Goal: Transaction & Acquisition: Purchase product/service

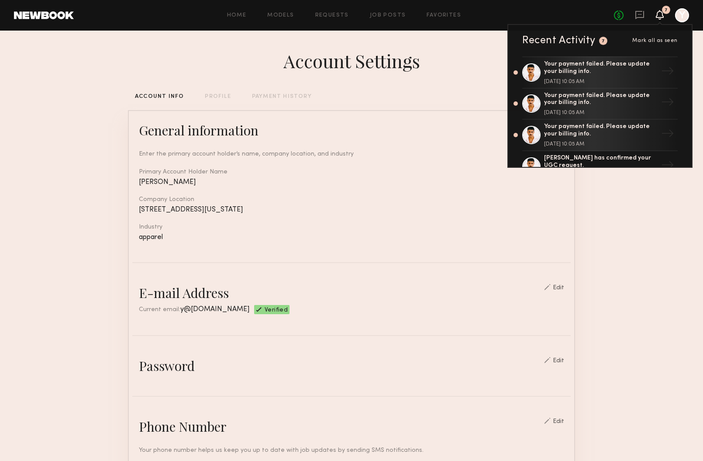
click at [622, 186] on section "Account Settings ACCOUNT INFO PROFILE PAYMENT HISTORY General information Edit …" at bounding box center [351, 425] width 703 height 788
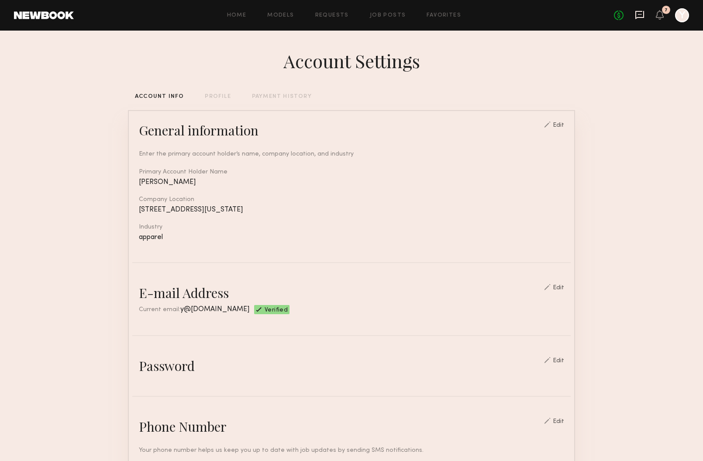
click at [640, 17] on icon at bounding box center [640, 15] width 9 height 8
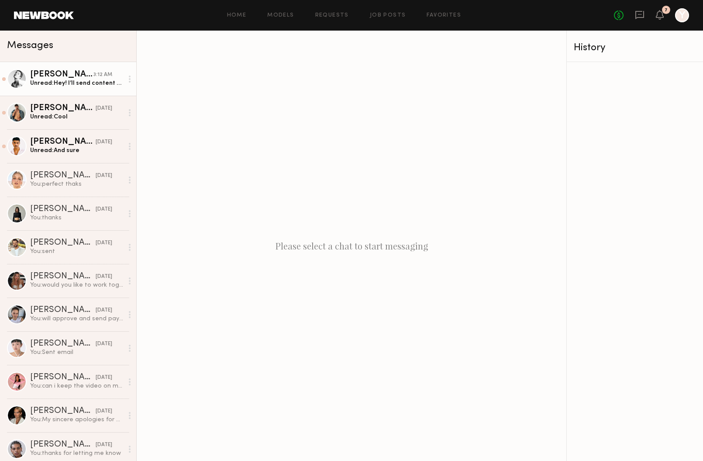
click at [62, 86] on div "Unread: Hey! I’ll send content [DATE] for approval" at bounding box center [76, 83] width 93 height 8
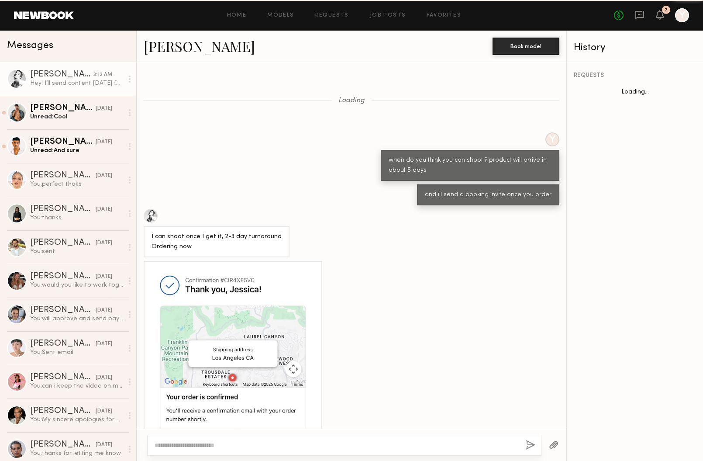
scroll to position [626, 0]
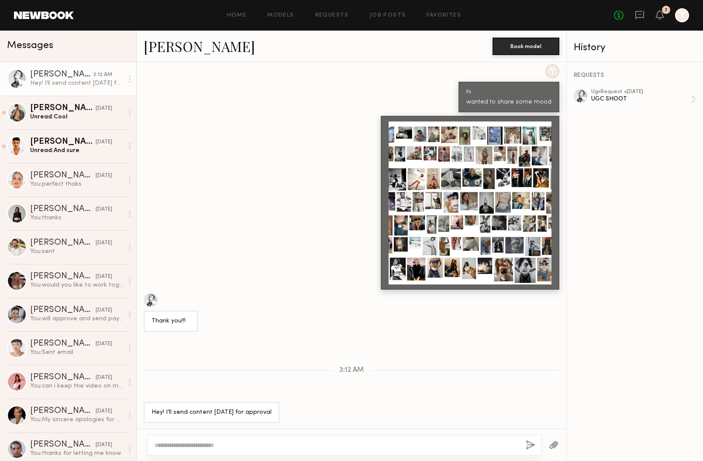
click at [599, 86] on div "REQUESTS ugc Request • [DATE] UGC SHOOT" at bounding box center [635, 261] width 136 height 399
click at [602, 95] on div "UGC SHOOT" at bounding box center [642, 99] width 100 height 8
click at [363, 443] on textarea at bounding box center [337, 445] width 364 height 9
paste textarea "**"
type textarea "**"
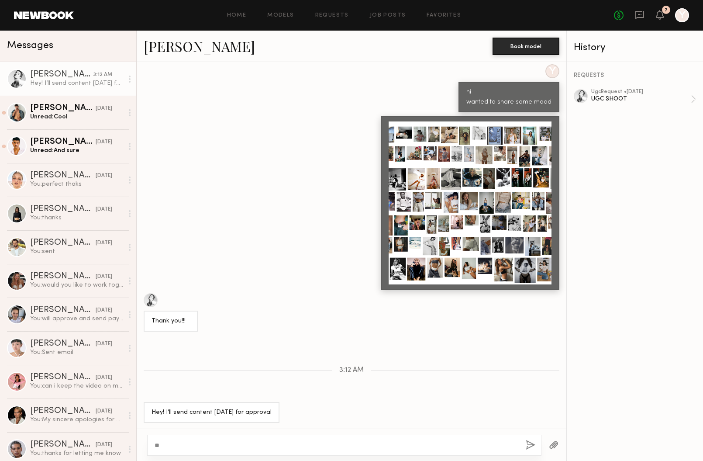
click at [527, 446] on button "button" at bounding box center [531, 445] width 10 height 11
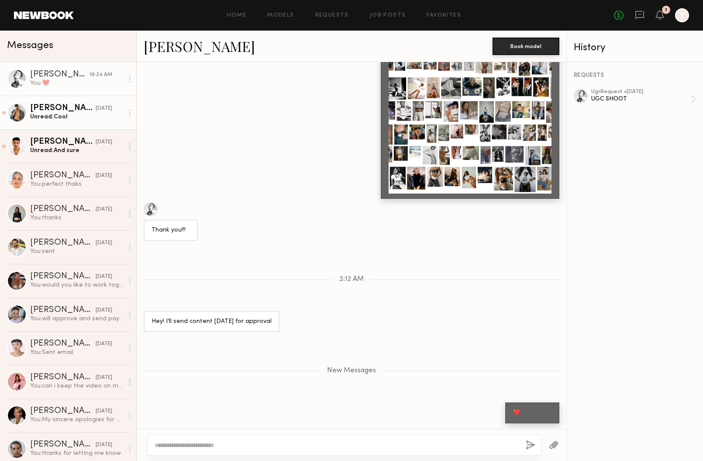
click at [82, 126] on link "[PERSON_NAME] [DATE] Unread: Cool" at bounding box center [68, 113] width 136 height 34
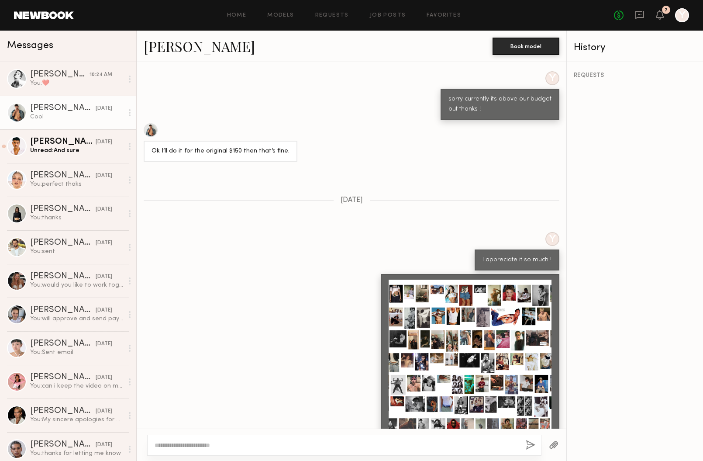
scroll to position [727, 0]
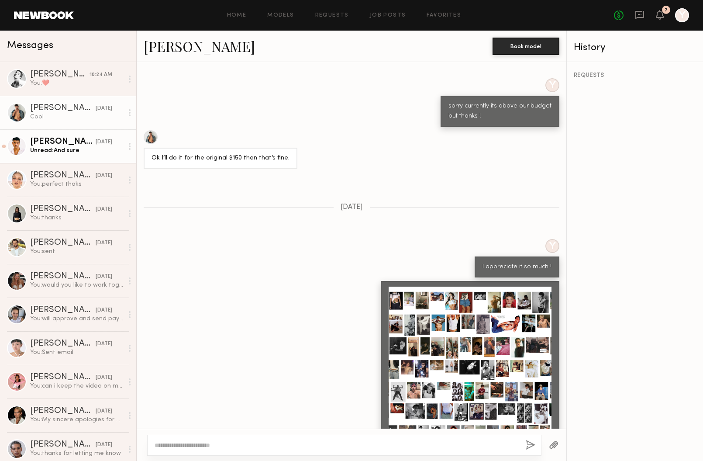
click at [50, 147] on div "Unread: And sure" at bounding box center [76, 150] width 93 height 8
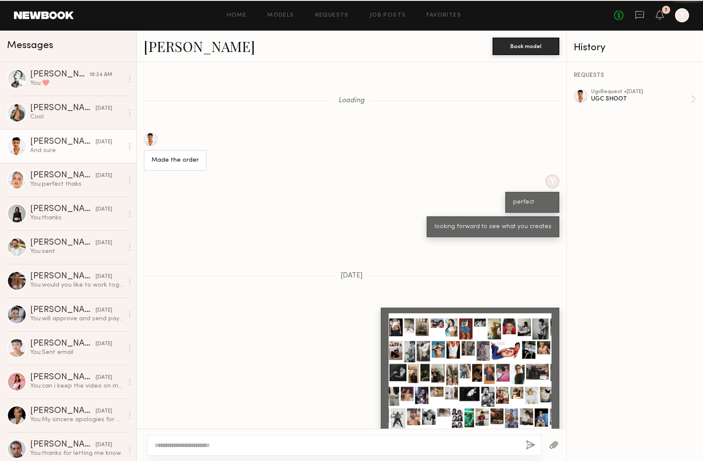
scroll to position [699, 0]
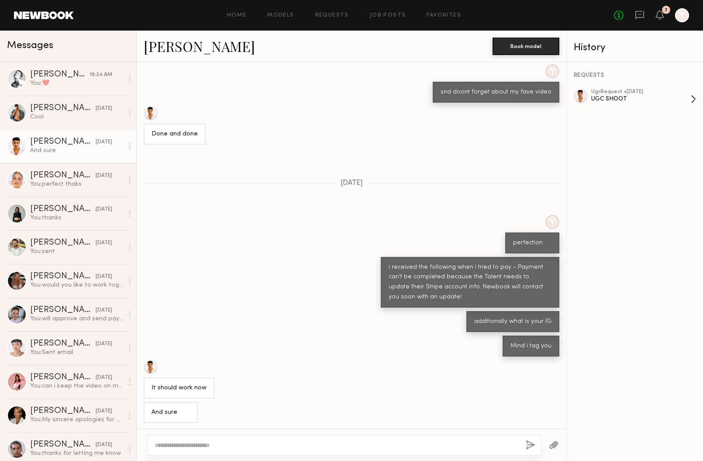
click at [620, 97] on div "UGC SHOOT" at bounding box center [642, 99] width 100 height 8
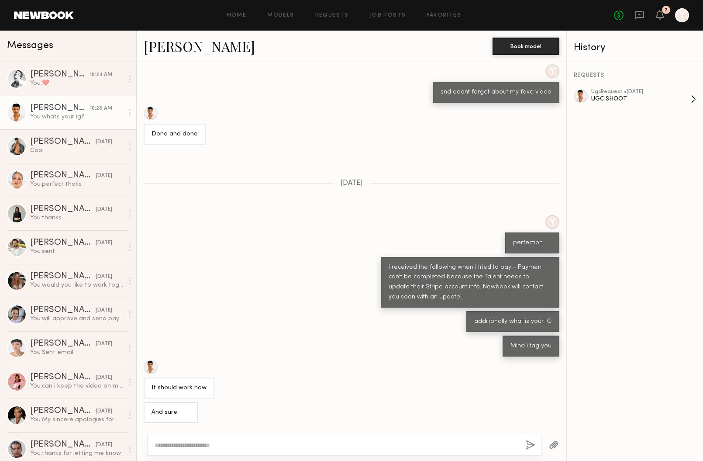
scroll to position [898, 0]
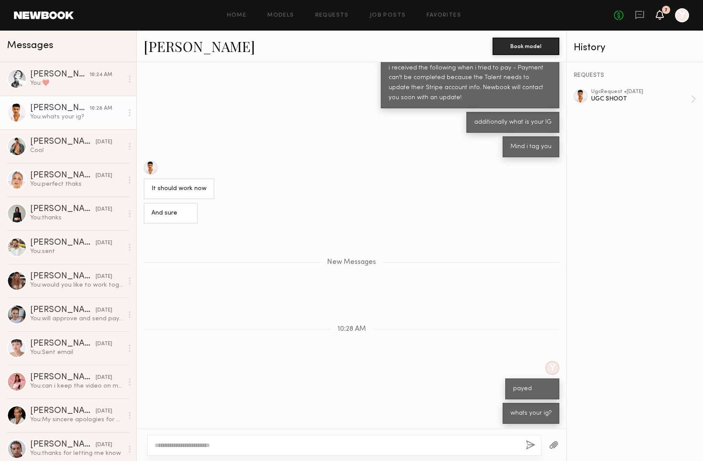
click at [662, 14] on icon at bounding box center [660, 14] width 7 height 6
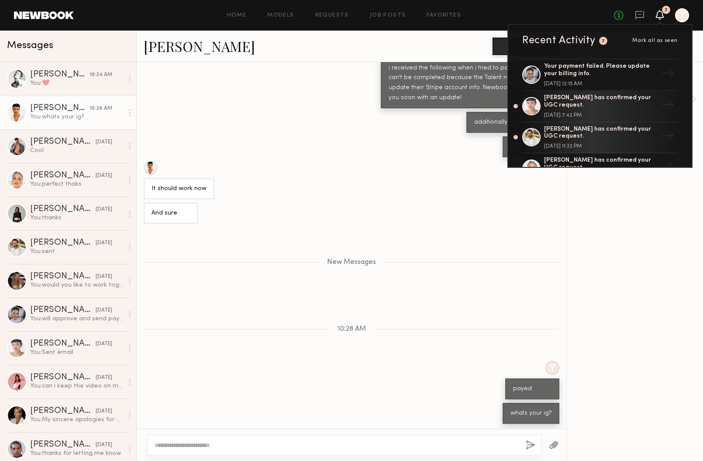
scroll to position [127, 0]
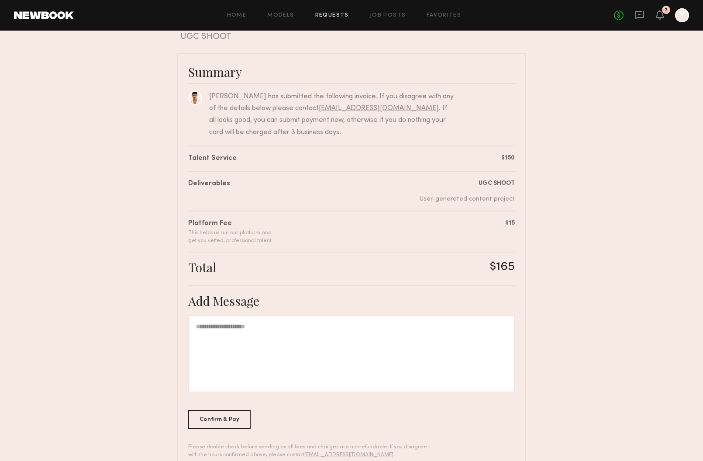
scroll to position [65, 0]
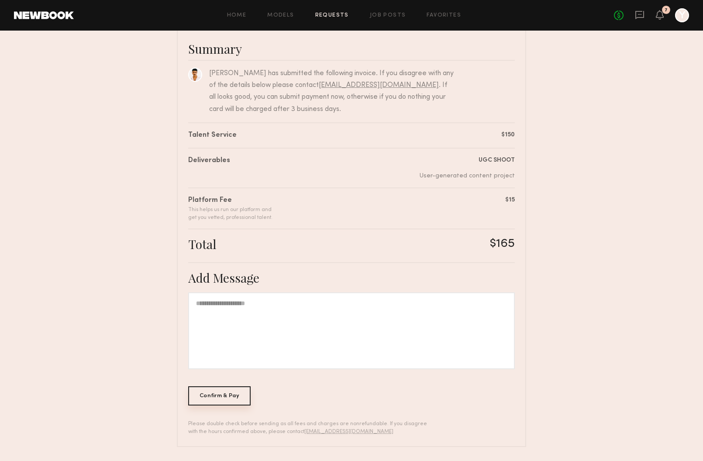
click at [205, 400] on div "Confirm & Pay" at bounding box center [219, 395] width 62 height 19
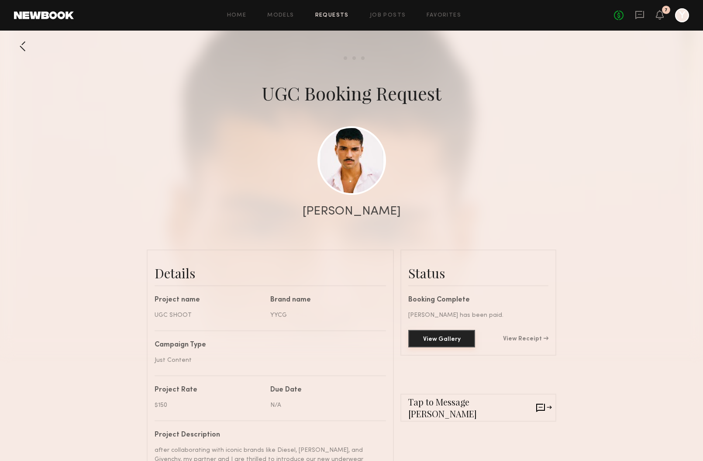
click at [450, 347] on button "View Gallery" at bounding box center [442, 338] width 67 height 17
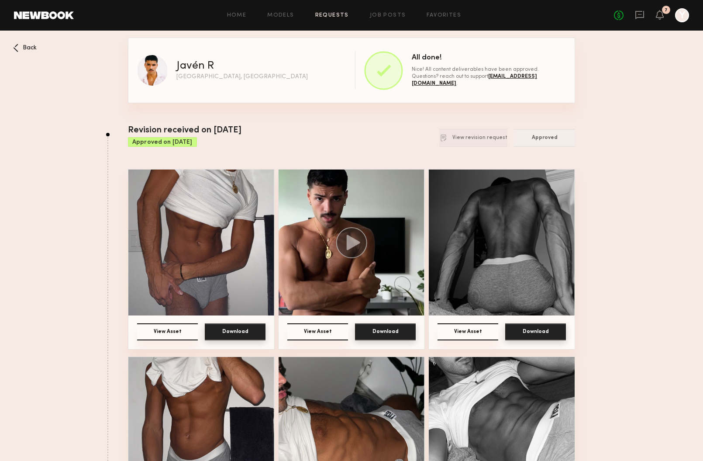
click at [243, 329] on button "Download" at bounding box center [235, 331] width 61 height 17
click at [381, 331] on button "Download" at bounding box center [385, 331] width 61 height 17
click at [543, 333] on button "Download" at bounding box center [536, 331] width 61 height 17
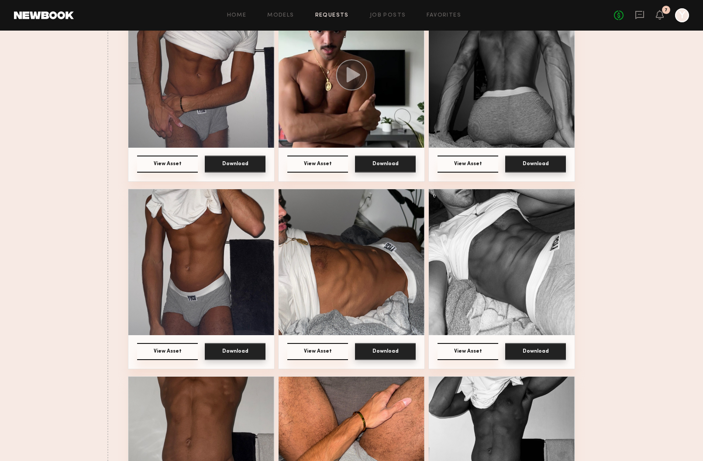
scroll to position [185, 0]
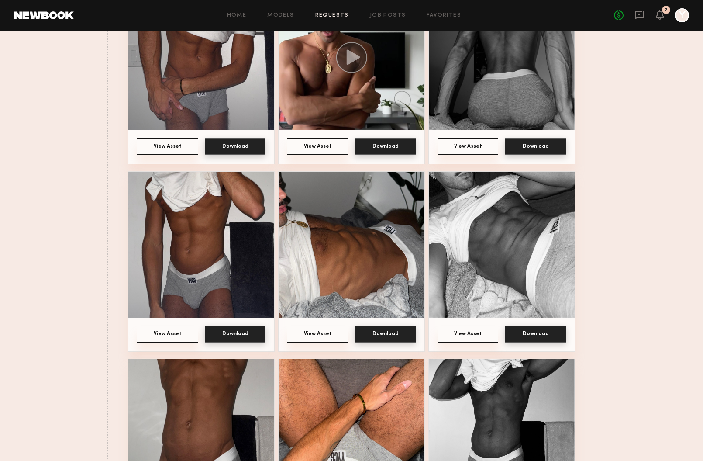
click at [539, 339] on button "Download" at bounding box center [536, 334] width 61 height 17
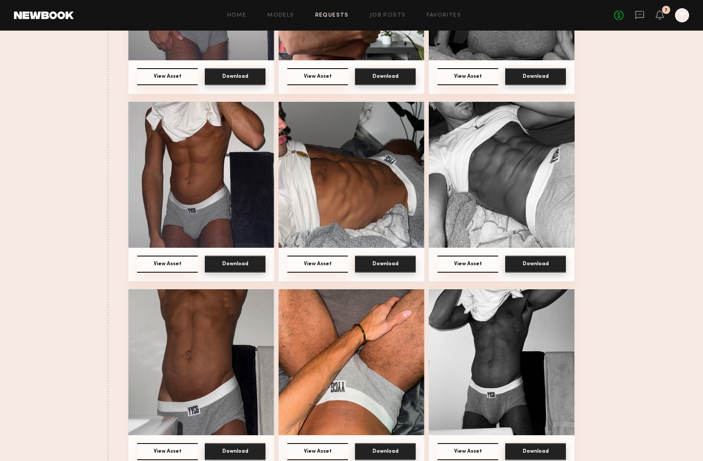
scroll to position [261, 0]
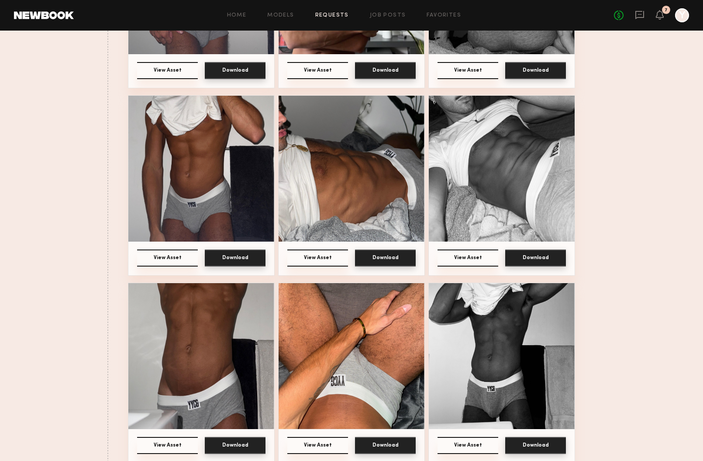
click at [384, 259] on button "Download" at bounding box center [385, 257] width 61 height 17
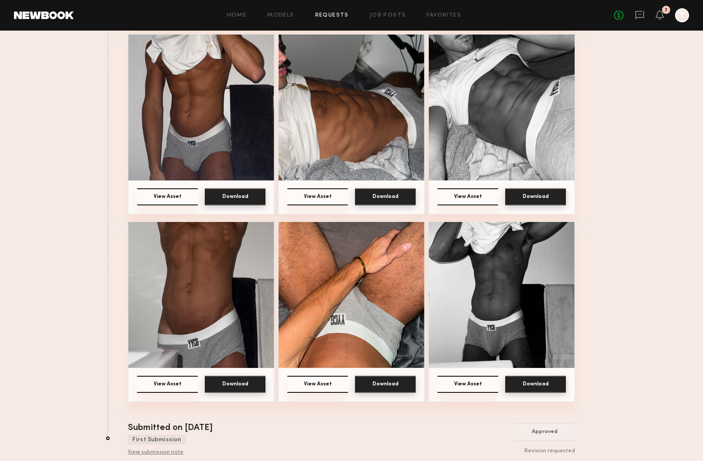
scroll to position [329, 0]
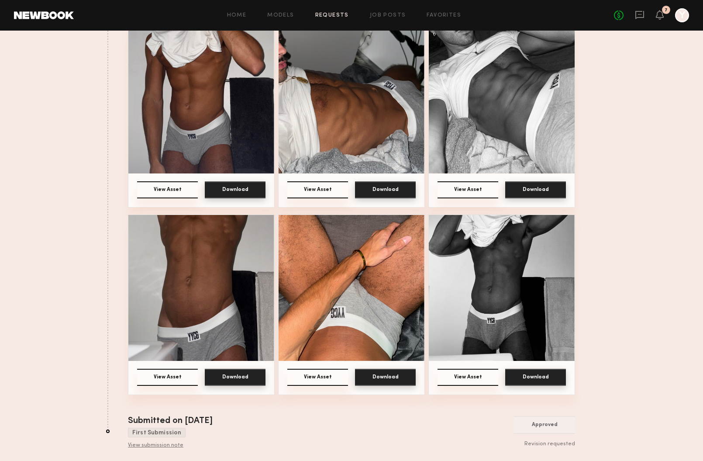
click at [191, 121] on img at bounding box center [201, 101] width 146 height 146
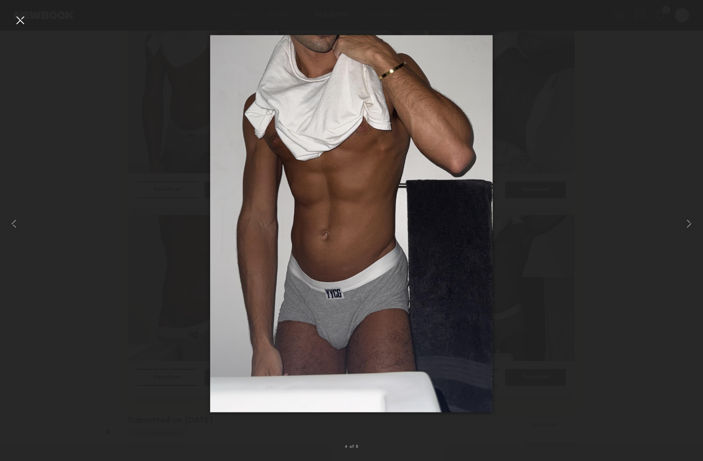
click at [21, 19] on div at bounding box center [20, 20] width 14 height 14
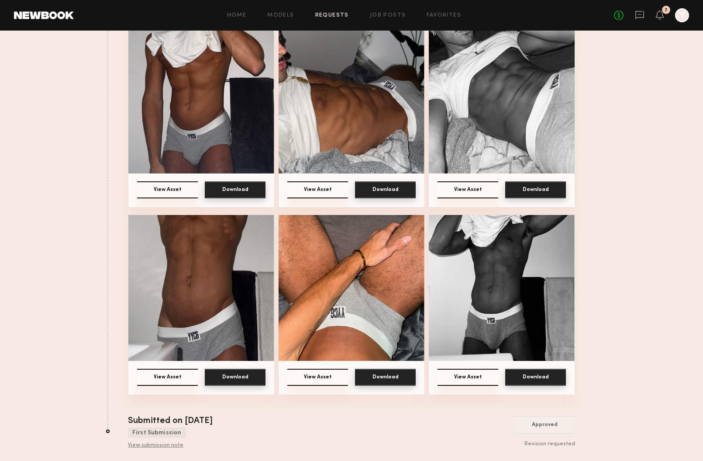
click at [229, 188] on button "Download" at bounding box center [235, 189] width 61 height 17
click at [255, 376] on button "Download" at bounding box center [235, 377] width 61 height 17
click at [386, 379] on button "Download" at bounding box center [385, 377] width 61 height 17
click at [528, 374] on button "Download" at bounding box center [536, 377] width 61 height 17
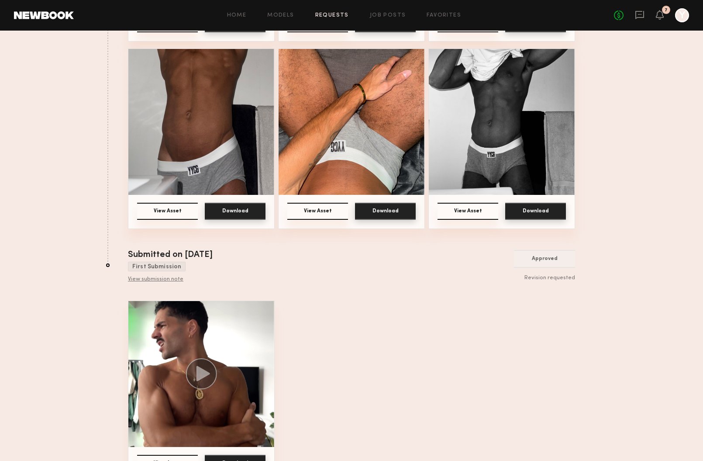
scroll to position [522, 0]
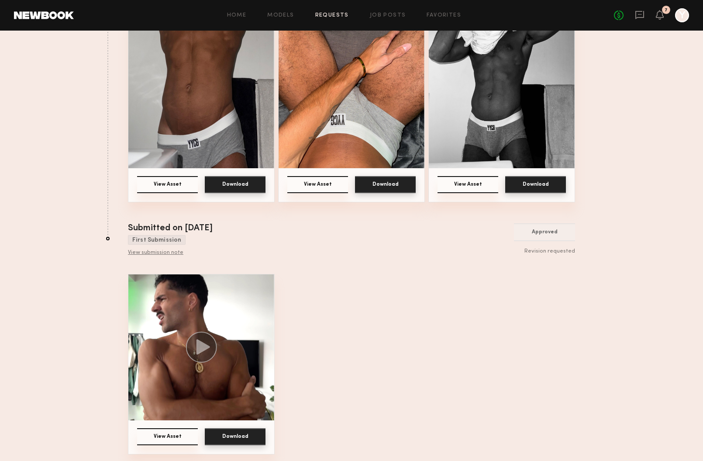
click at [223, 433] on button "Download" at bounding box center [235, 436] width 61 height 17
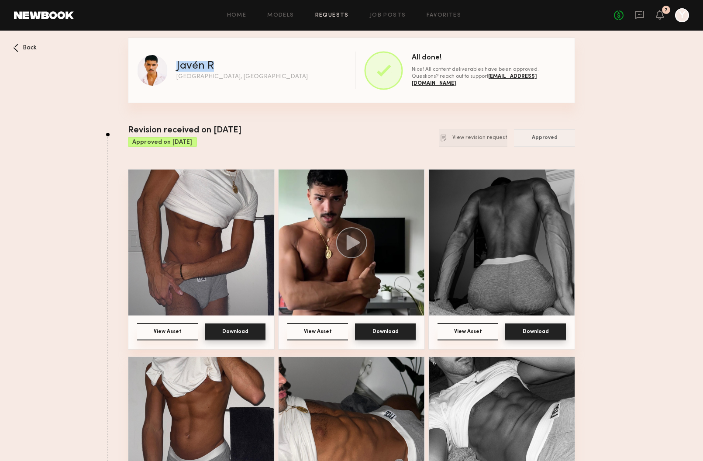
drag, startPoint x: 175, startPoint y: 68, endPoint x: 221, endPoint y: 66, distance: 46.0
click at [221, 66] on div "Javén R Los Angeles, CA All done! Nice! All content deliverables have been appr…" at bounding box center [351, 71] width 447 height 66
copy div "Javén R"
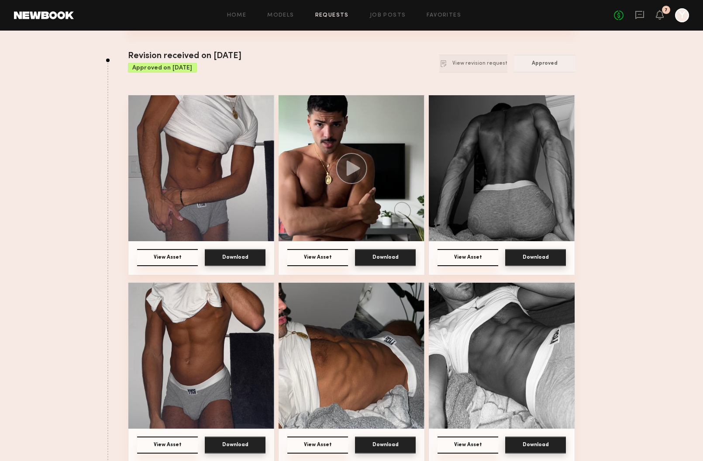
scroll to position [73, 0]
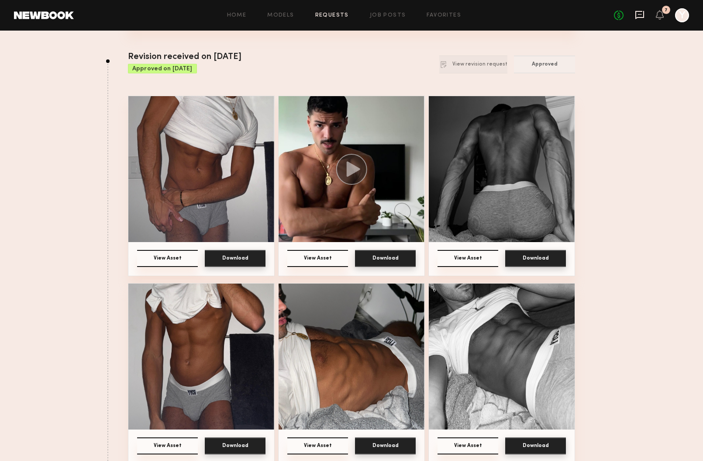
click at [641, 17] on icon at bounding box center [640, 15] width 10 height 10
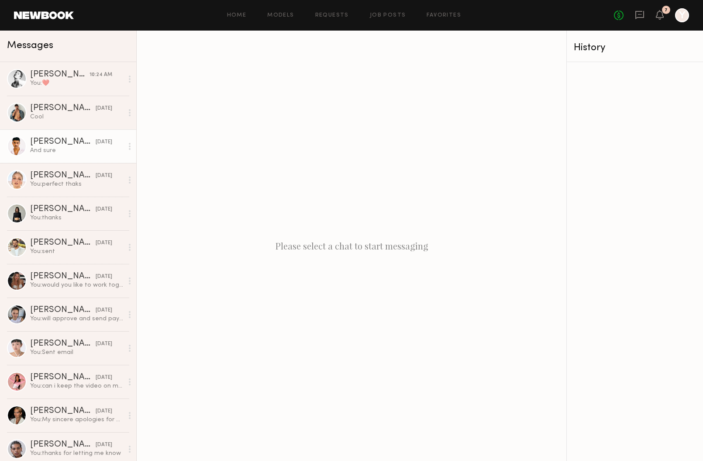
click at [81, 149] on div "And sure" at bounding box center [76, 150] width 93 height 8
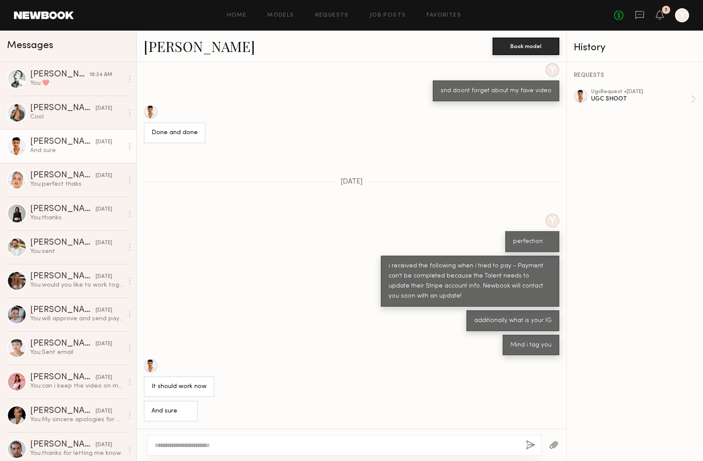
scroll to position [153, 0]
click at [256, 444] on textarea at bounding box center [337, 445] width 364 height 9
type textarea "**********"
drag, startPoint x: 291, startPoint y: 434, endPoint x: 77, endPoint y: 409, distance: 216.0
click at [77, 409] on div "Messages Jessica W. 10:24 AM You: ❤️ Dylan W. yesterday Cool Javén R. yesterday…" at bounding box center [351, 246] width 703 height 430
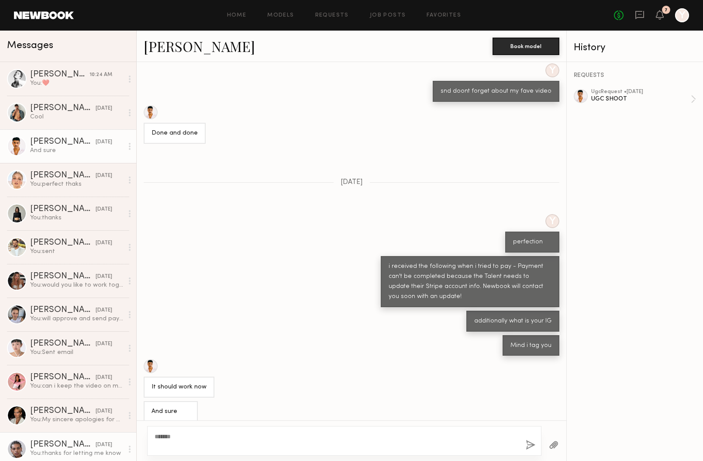
drag, startPoint x: 202, startPoint y: 434, endPoint x: 126, endPoint y: 434, distance: 76.5
click at [126, 434] on div "Messages Jessica W. 10:24 AM You: ❤️ Dylan W. yesterday Cool Javén R. yesterday…" at bounding box center [351, 246] width 703 height 430
type textarea "*"
type textarea "*****"
click at [531, 448] on button "button" at bounding box center [531, 445] width 10 height 11
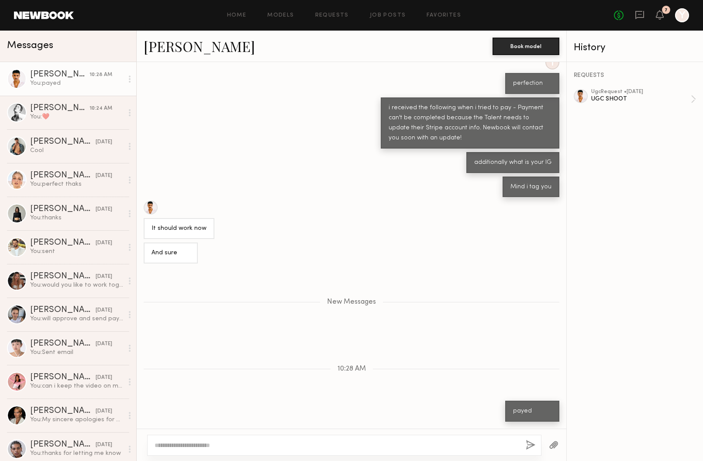
scroll to position [310, 0]
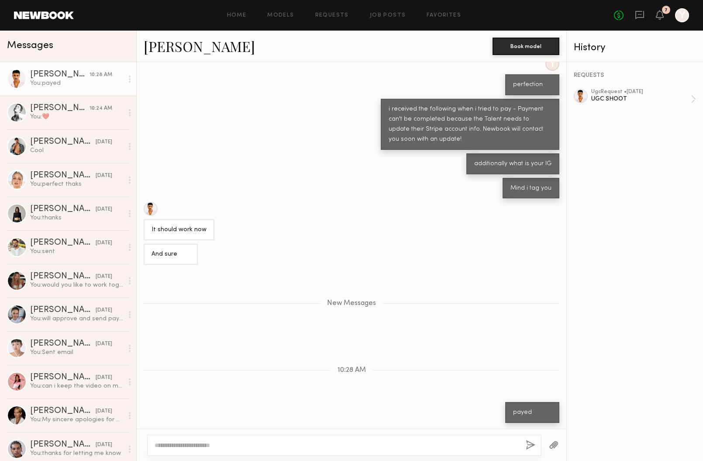
click at [526, 440] on button "button" at bounding box center [531, 445] width 10 height 11
click at [454, 442] on textarea at bounding box center [337, 445] width 364 height 9
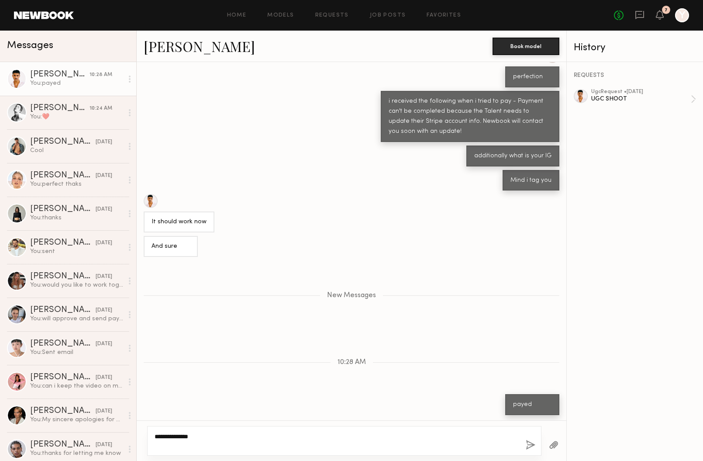
type textarea "**********"
click at [533, 444] on button "button" at bounding box center [531, 445] width 10 height 11
